Goal: Communication & Community: Answer question/provide support

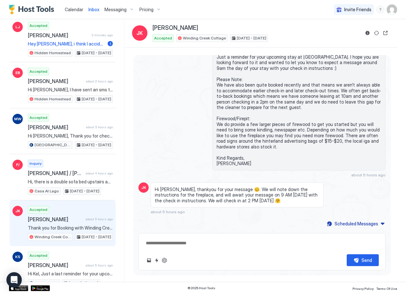
scroll to position [88, 0]
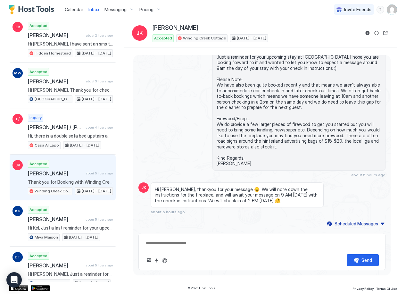
click at [95, 8] on span "Inbox" at bounding box center [93, 9] width 11 height 5
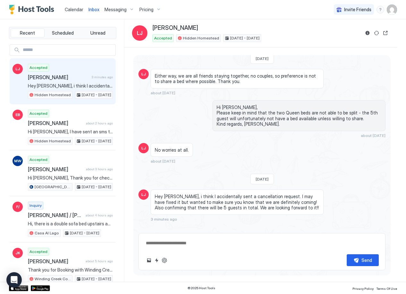
scroll to position [224, 0]
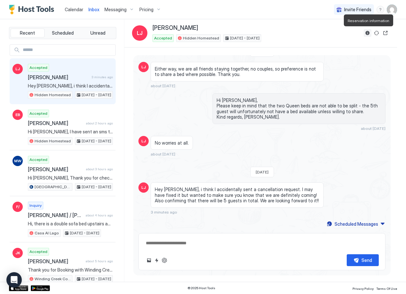
click at [366, 32] on button "Reservation information" at bounding box center [368, 33] width 8 height 8
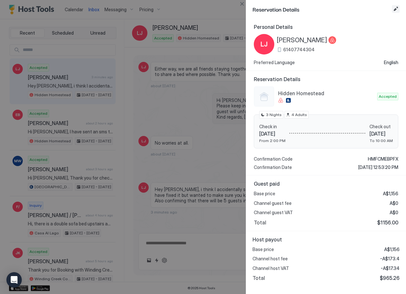
click at [395, 8] on button "Edit reservation" at bounding box center [396, 9] width 8 height 8
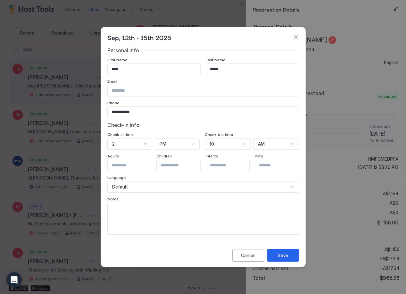
click at [140, 218] on textarea "Input Field" at bounding box center [203, 218] width 191 height 31
type textarea "*********"
click at [274, 256] on button "Save" at bounding box center [283, 255] width 32 height 12
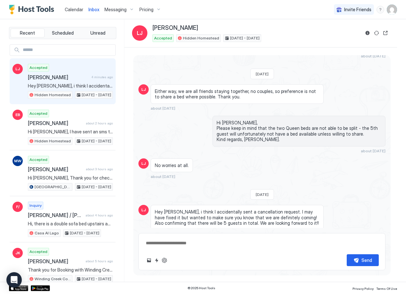
scroll to position [203, 0]
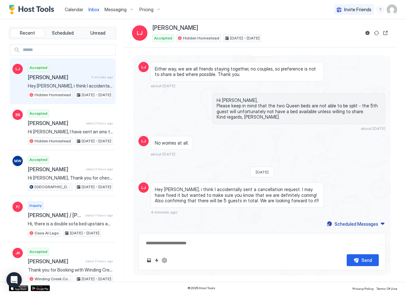
click at [184, 246] on textarea at bounding box center [262, 243] width 234 height 12
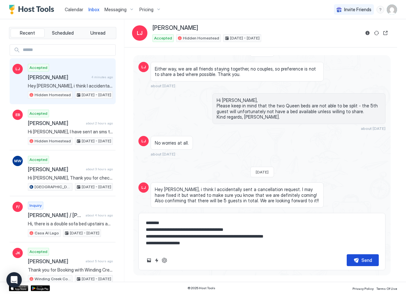
type textarea "**********"
click at [360, 260] on button "Send" at bounding box center [363, 260] width 32 height 12
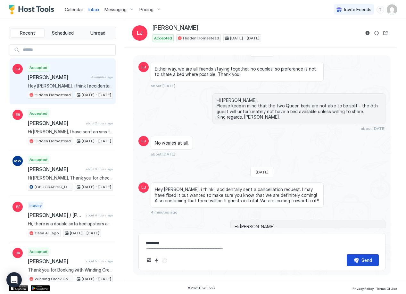
scroll to position [245, 0]
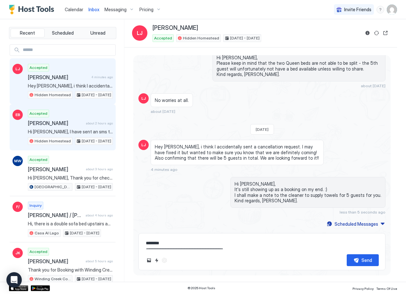
click at [54, 127] on div "Accepted [PERSON_NAME] about 2 hours ago Hi [PERSON_NAME], I have sent an sms t…" at bounding box center [70, 127] width 85 height 35
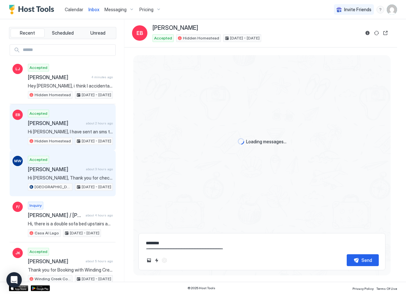
scroll to position [1276, 0]
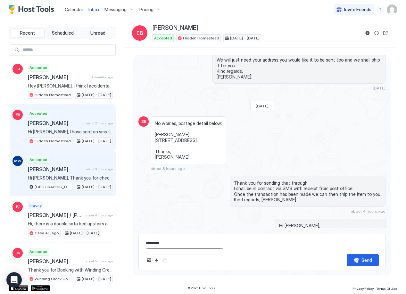
click at [70, 171] on span "[PERSON_NAME]" at bounding box center [55, 169] width 55 height 6
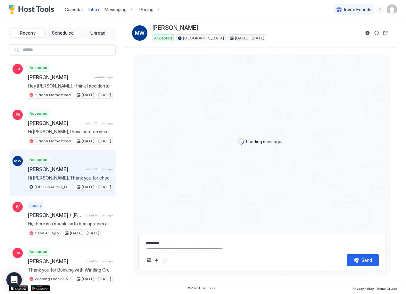
scroll to position [199, 0]
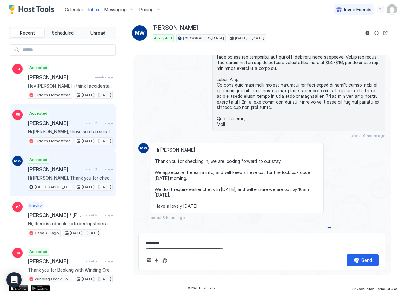
click at [66, 124] on span "[PERSON_NAME]" at bounding box center [55, 123] width 55 height 6
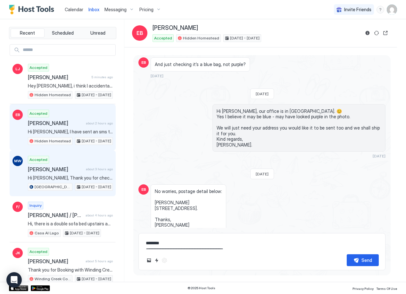
scroll to position [1276, 0]
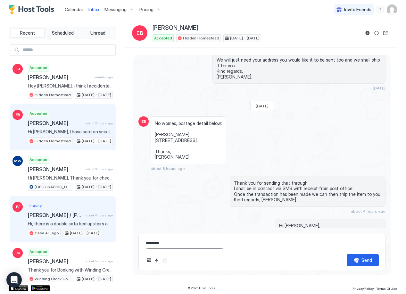
click at [70, 215] on span "[PERSON_NAME] / [PERSON_NAME]" at bounding box center [55, 215] width 55 height 6
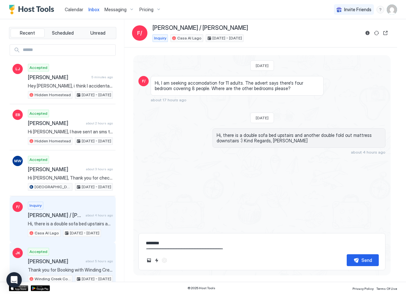
click at [63, 255] on div "Accepted [PERSON_NAME] about 5 hours ago Thank you for Booking with Winding Cre…" at bounding box center [70, 265] width 85 height 35
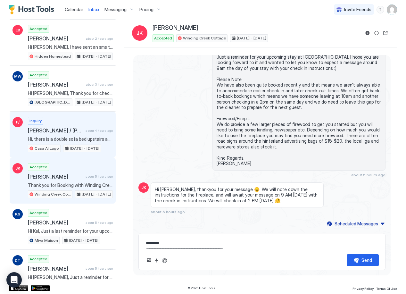
scroll to position [85, 0]
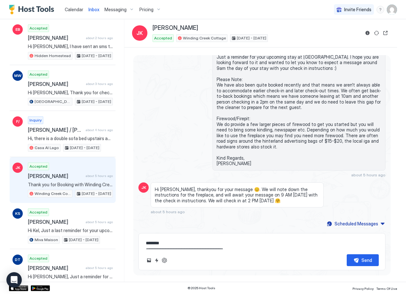
click at [74, 183] on span "Thank you for Booking with Winding Creek Cottage! Please take a look at the bed…" at bounding box center [70, 185] width 85 height 6
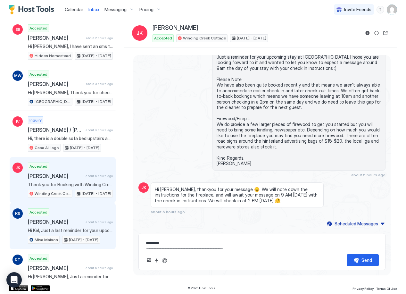
click at [74, 213] on div "Accepted [PERSON_NAME] about 5 hours ago Hi [PERSON_NAME], Just a last reminder…" at bounding box center [70, 225] width 85 height 35
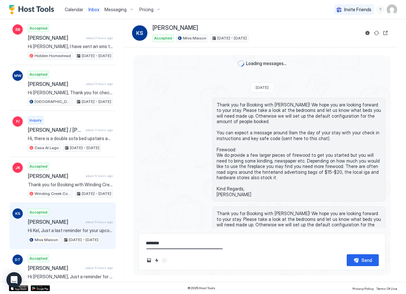
scroll to position [301, 0]
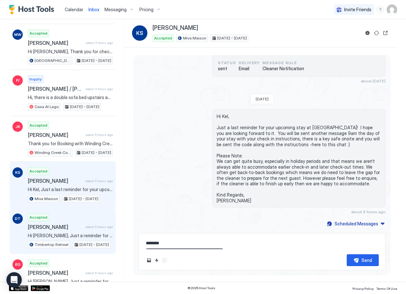
click at [82, 234] on span "Hi [PERSON_NAME], Just a reminder for your upcoming stay at [GEOGRAPHIC_DATA]! …" at bounding box center [70, 236] width 85 height 6
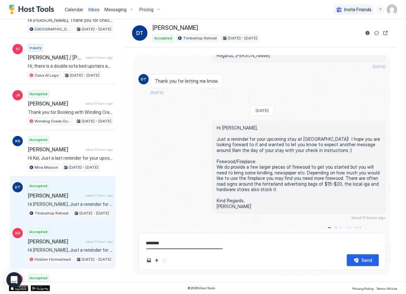
scroll to position [163, 0]
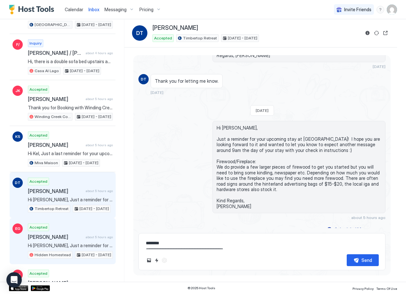
click at [75, 244] on div "Accepted [PERSON_NAME] about 5 hours ago Hi [PERSON_NAME], Just a reminder for …" at bounding box center [70, 240] width 85 height 35
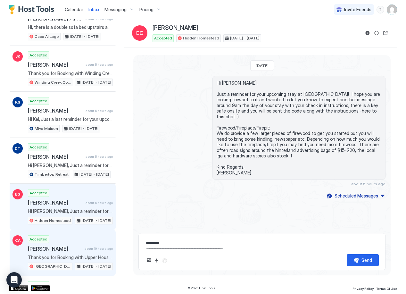
click at [67, 255] on div "Accepted [PERSON_NAME] about 19 hours ago Thank you for Booking with Upper Hous…" at bounding box center [70, 252] width 85 height 35
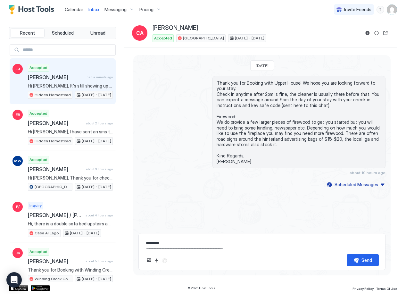
click at [58, 87] on span "Hi [PERSON_NAME], It's still showing up as a booking on my end. :) I shall make…" at bounding box center [70, 86] width 85 height 6
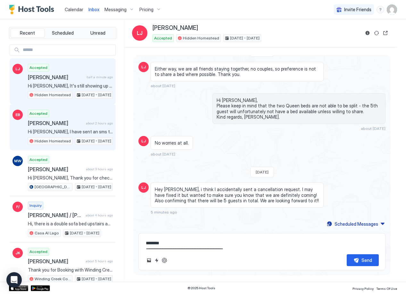
scroll to position [245, 0]
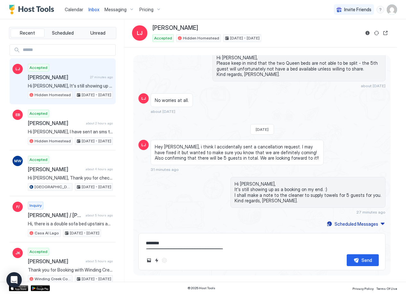
click at [75, 10] on span "Calendar" at bounding box center [74, 9] width 19 height 5
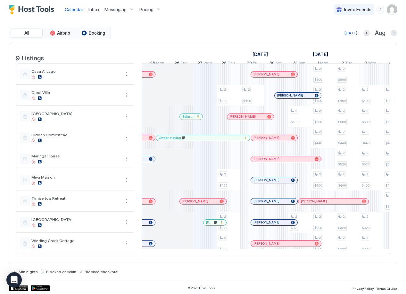
click at [89, 12] on span "Inbox" at bounding box center [93, 9] width 11 height 5
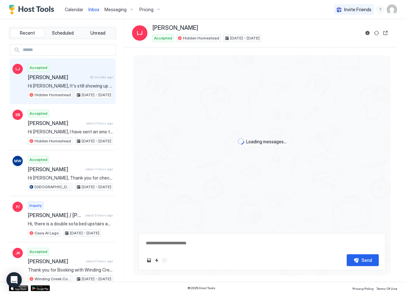
scroll to position [267, 0]
